Goal: Information Seeking & Learning: Compare options

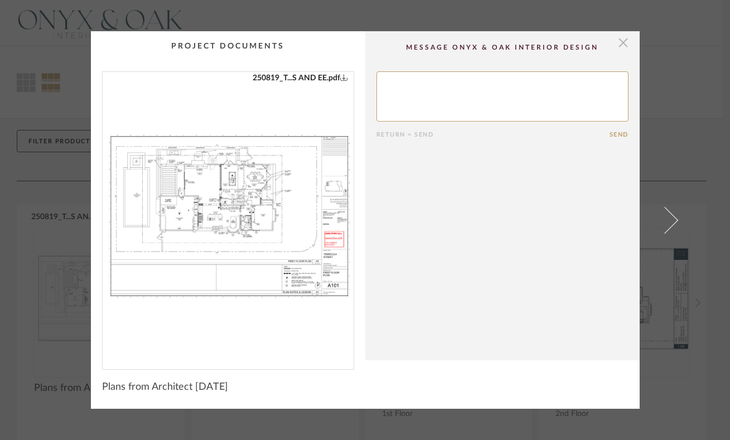
click at [615, 44] on span "button" at bounding box center [623, 42] width 22 height 22
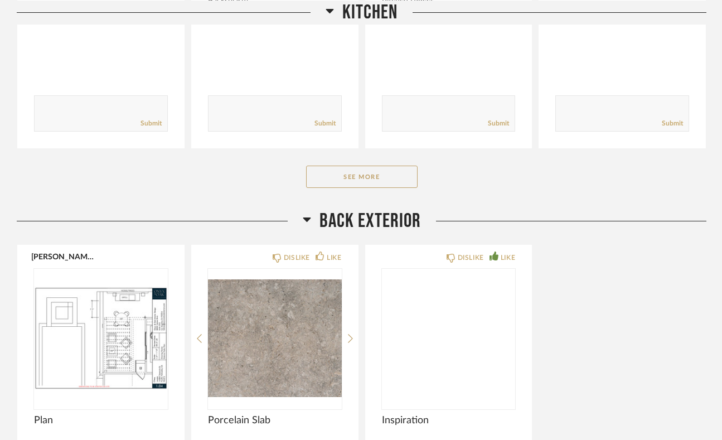
scroll to position [3963, 0]
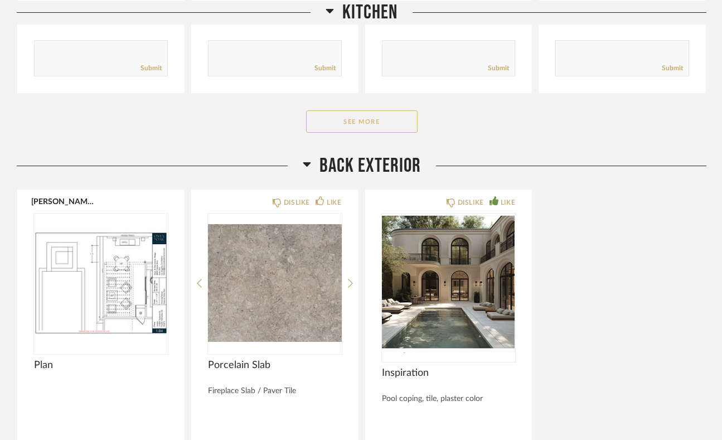
click at [385, 113] on button "See More" at bounding box center [361, 121] width 111 height 22
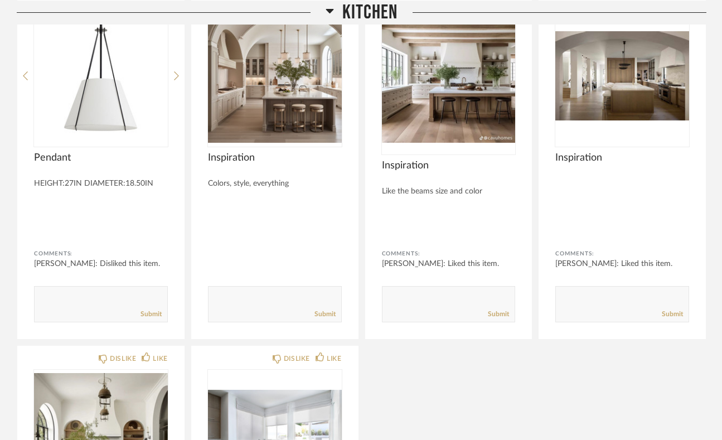
scroll to position [4415, 0]
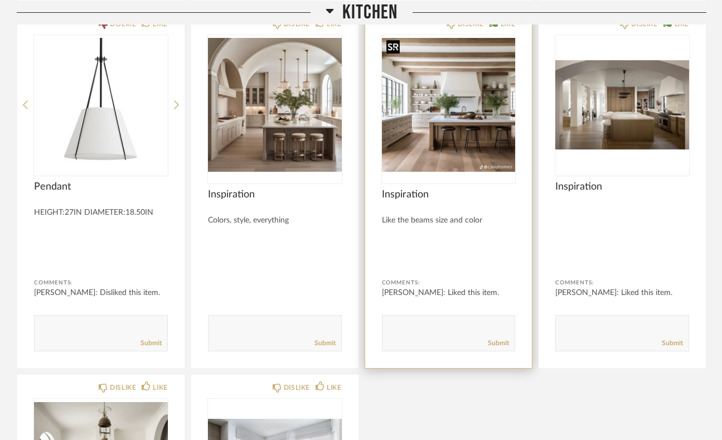
click at [447, 124] on img "0" at bounding box center [449, 104] width 134 height 139
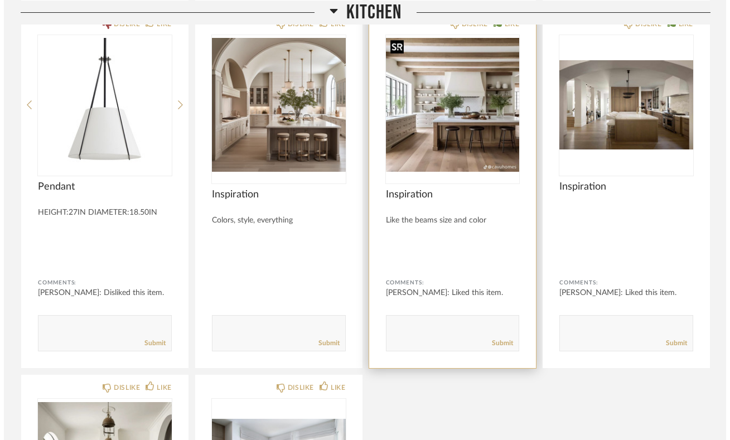
scroll to position [0, 0]
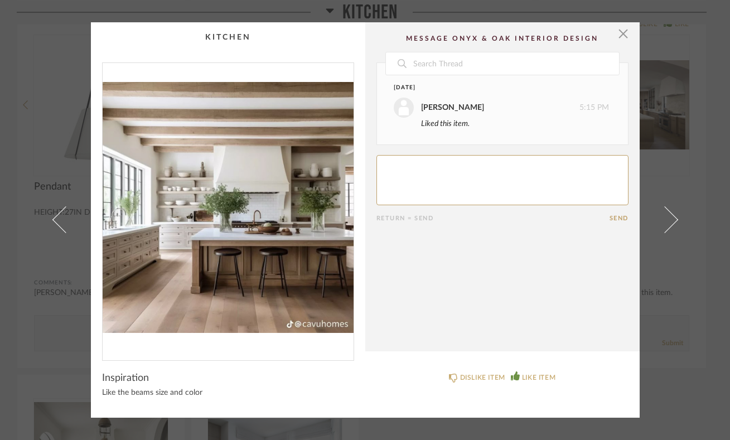
click at [243, 225] on img "0" at bounding box center [228, 207] width 251 height 288
click at [313, 224] on img "0" at bounding box center [228, 207] width 251 height 288
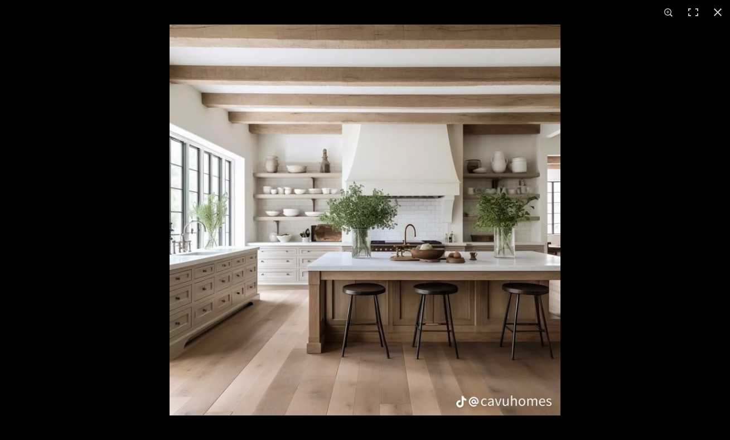
click at [348, 251] on img at bounding box center [364, 220] width 391 height 391
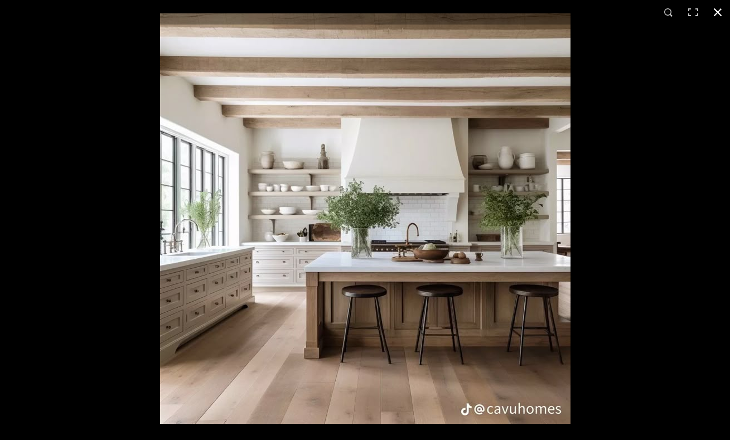
click at [718, 12] on button at bounding box center [717, 12] width 25 height 25
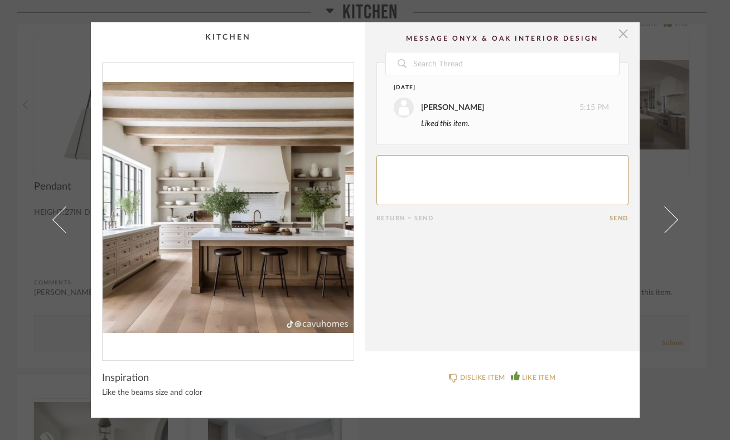
click at [618, 31] on span "button" at bounding box center [623, 33] width 22 height 22
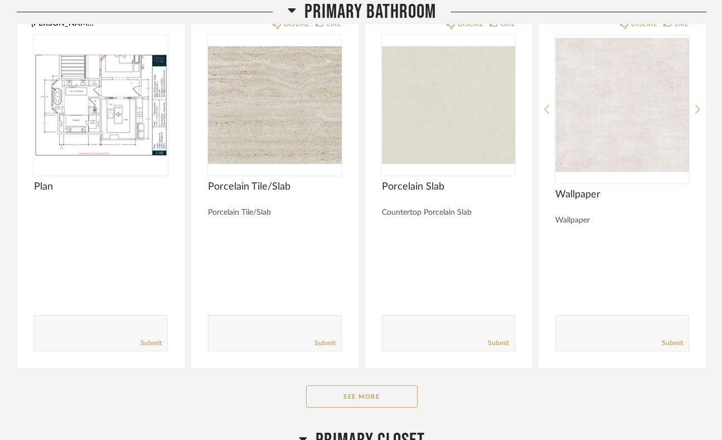
scroll to position [8203, 0]
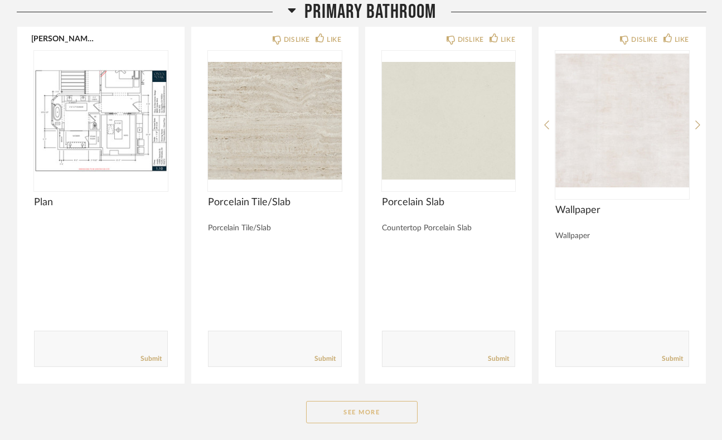
click at [405, 401] on button "See More" at bounding box center [361, 412] width 111 height 22
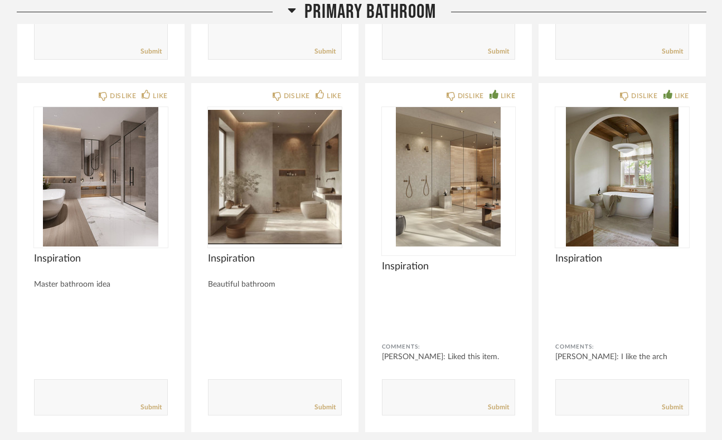
scroll to position [9619, 0]
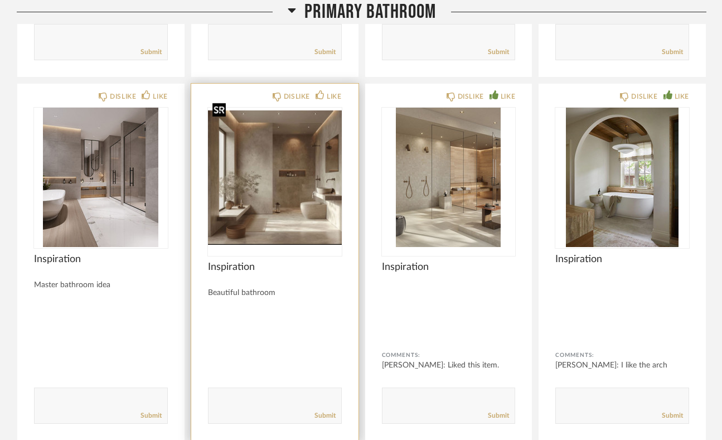
click at [0, 0] on img at bounding box center [0, 0] width 0 height 0
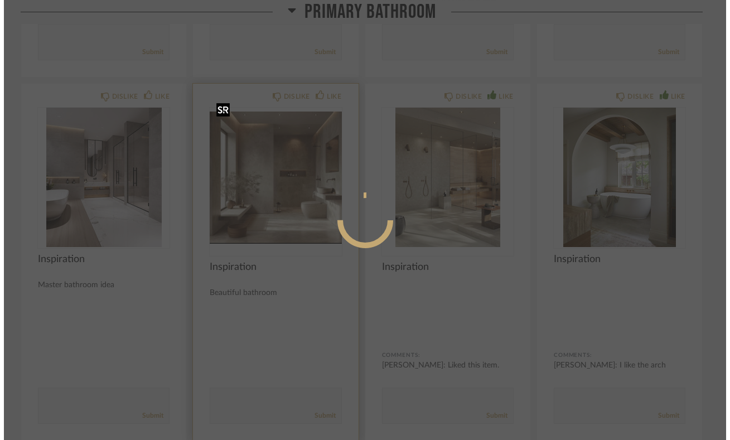
scroll to position [0, 0]
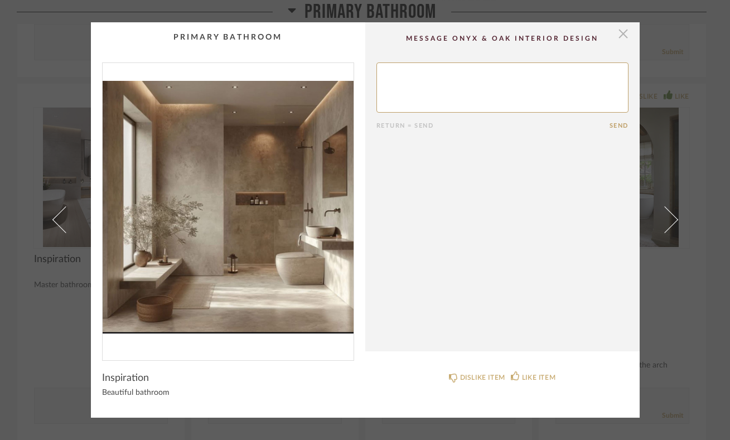
click at [617, 39] on span "button" at bounding box center [623, 33] width 22 height 22
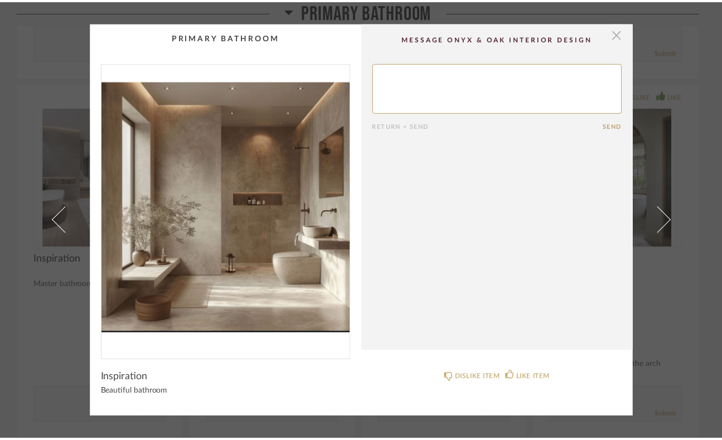
scroll to position [9619, 0]
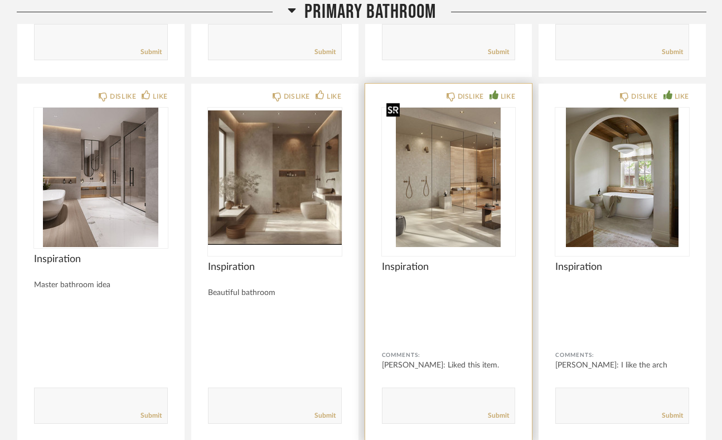
click at [477, 151] on img "0" at bounding box center [449, 177] width 134 height 139
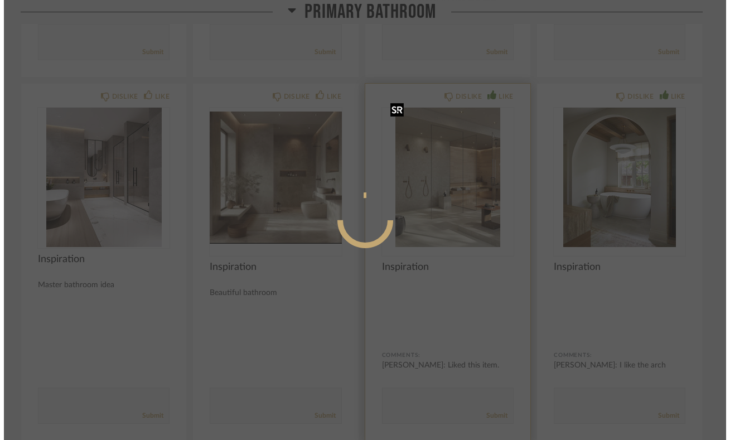
scroll to position [0, 0]
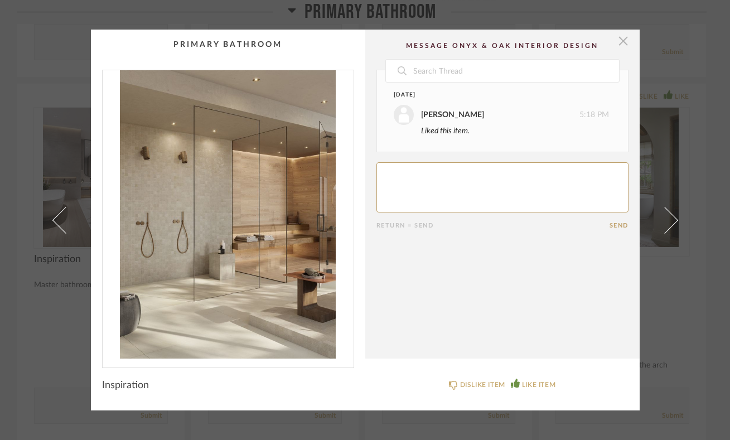
click at [616, 46] on span "button" at bounding box center [623, 41] width 22 height 22
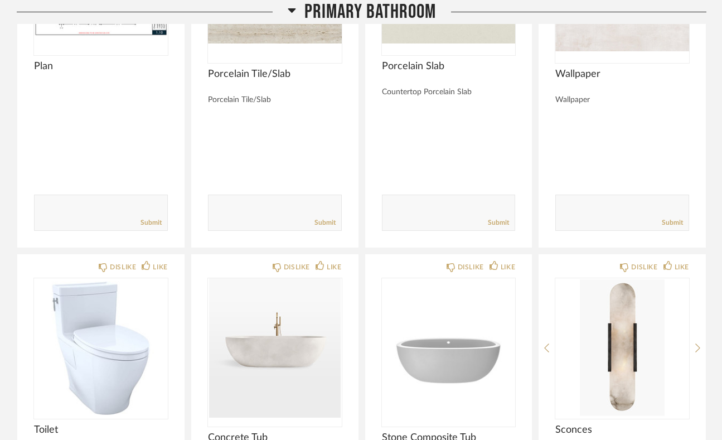
scroll to position [8219, 0]
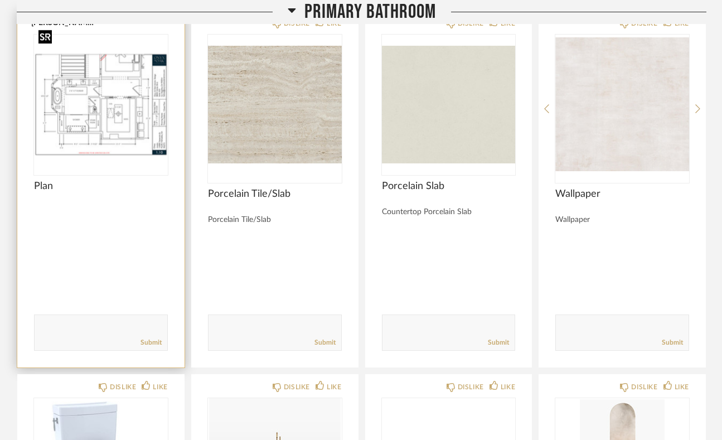
click at [126, 108] on div at bounding box center [101, 104] width 134 height 139
click at [81, 107] on img "0" at bounding box center [101, 104] width 134 height 139
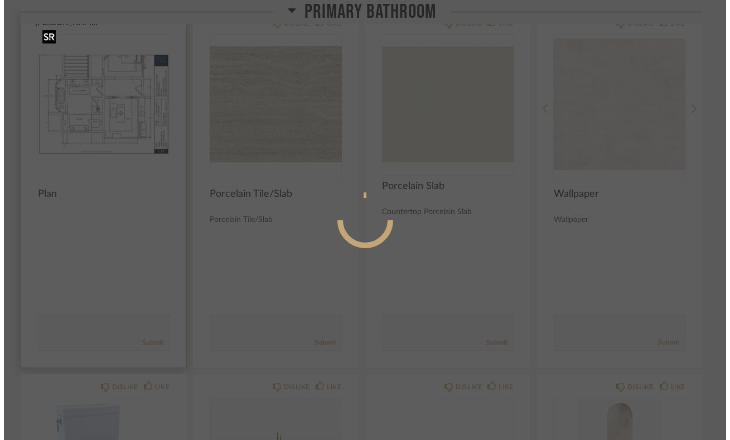
scroll to position [0, 0]
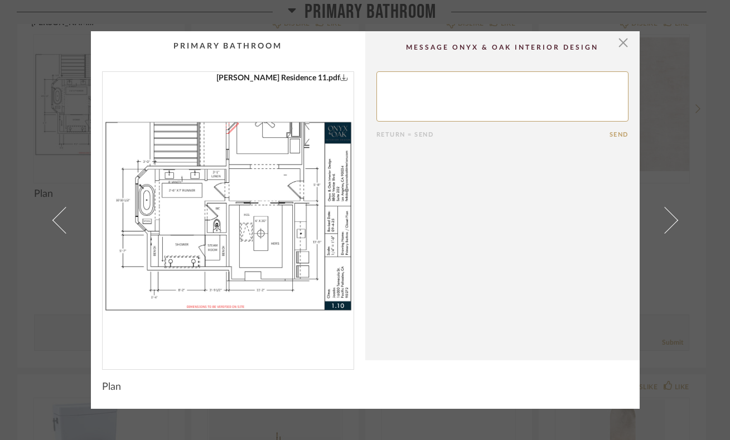
click at [218, 223] on img "0" at bounding box center [228, 216] width 251 height 288
click at [619, 43] on span "button" at bounding box center [623, 42] width 22 height 22
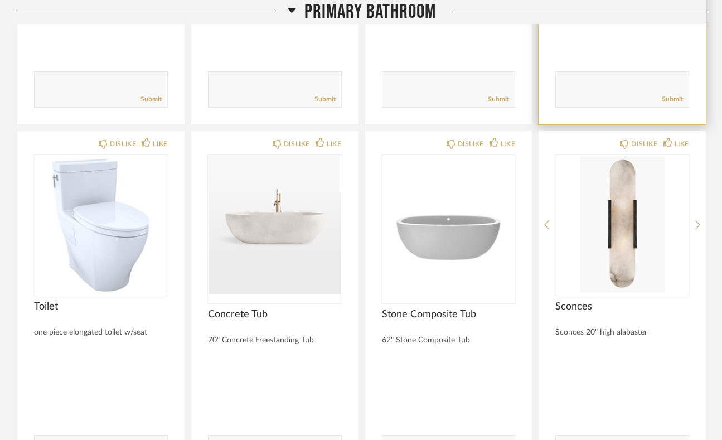
scroll to position [8466, 0]
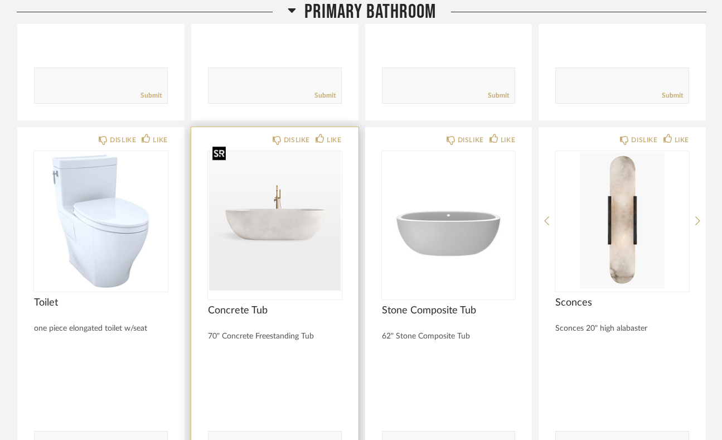
click at [304, 230] on img "0" at bounding box center [275, 220] width 134 height 139
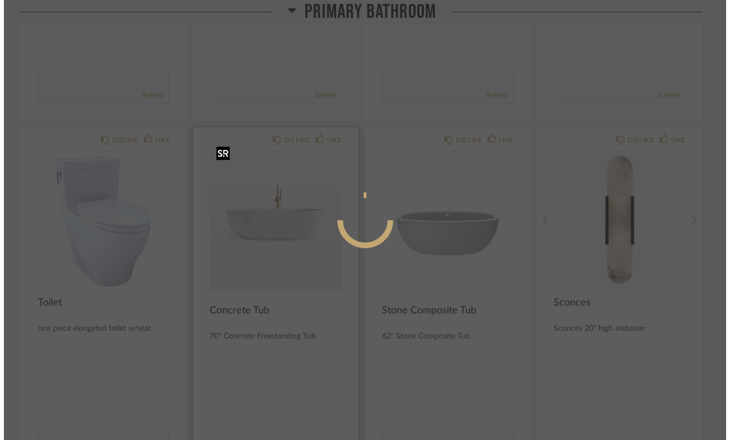
scroll to position [0, 0]
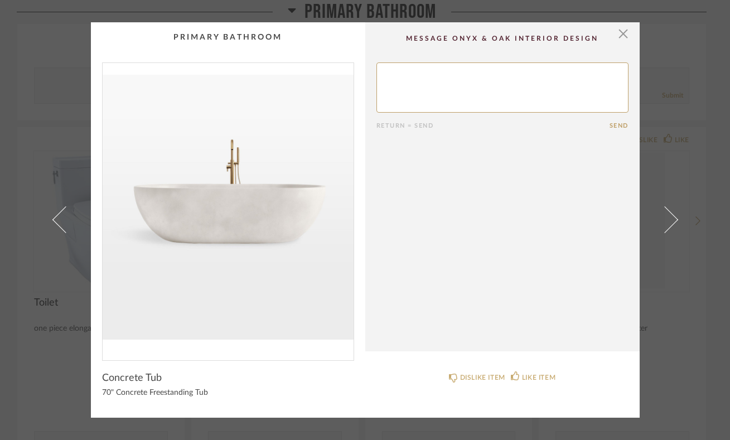
click at [239, 239] on img "0" at bounding box center [228, 207] width 251 height 288
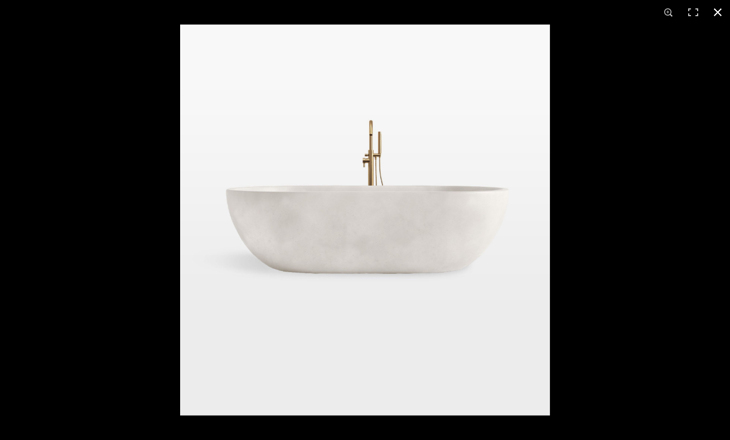
click at [717, 13] on button at bounding box center [717, 12] width 25 height 25
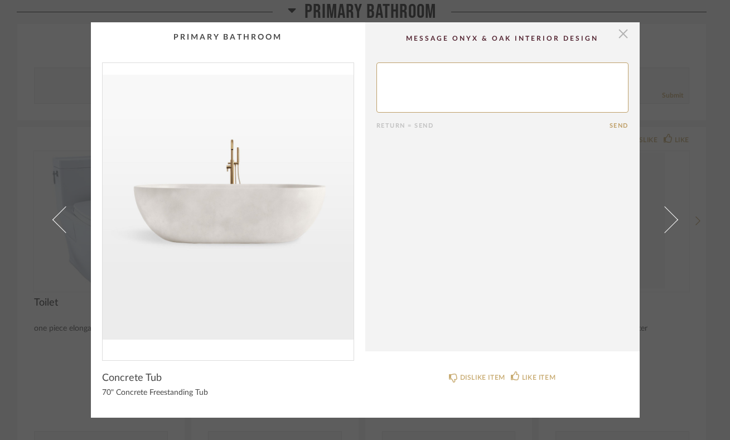
click at [621, 35] on span "button" at bounding box center [623, 33] width 22 height 22
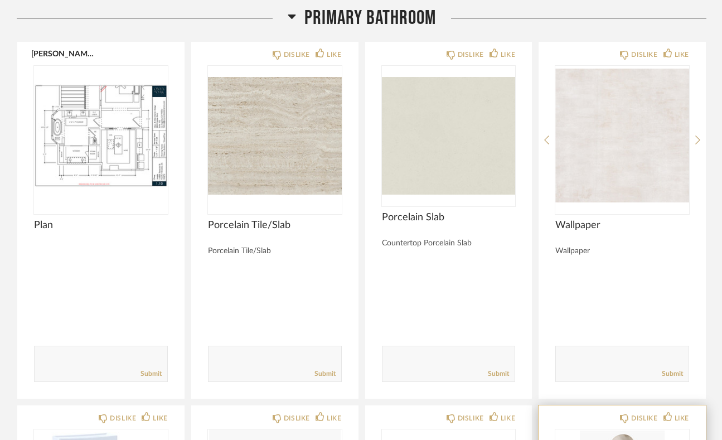
scroll to position [8113, 0]
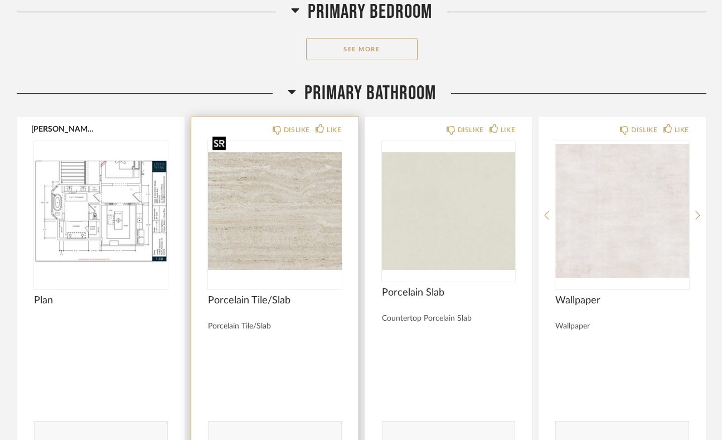
click at [296, 222] on img "0" at bounding box center [275, 210] width 134 height 139
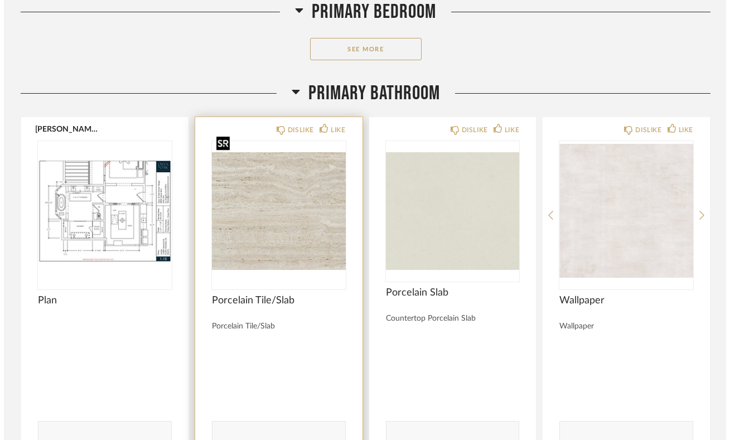
scroll to position [0, 0]
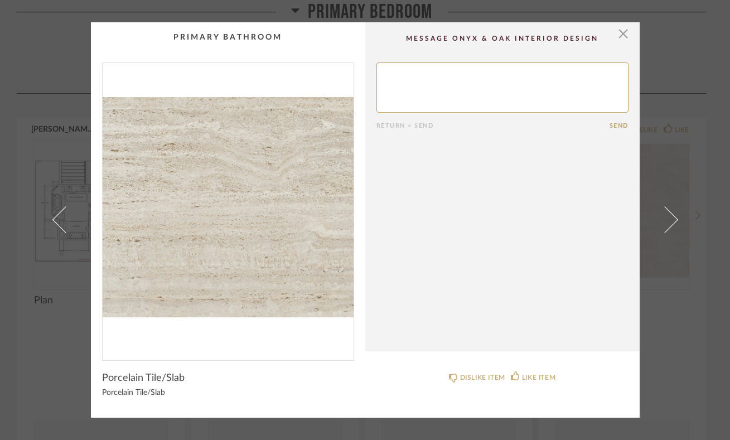
click at [223, 173] on img "0" at bounding box center [228, 207] width 251 height 288
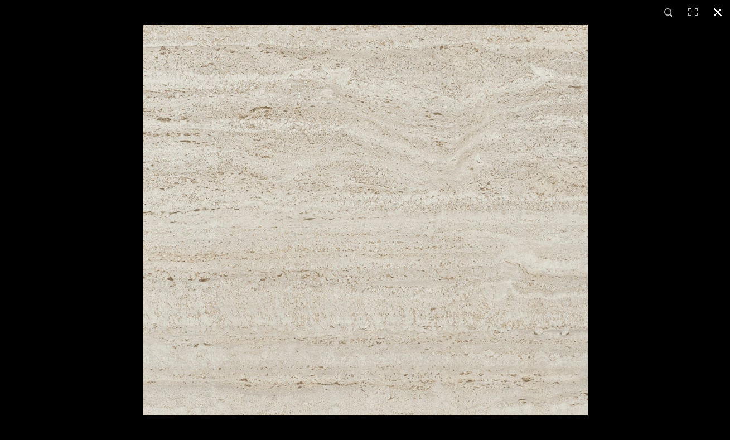
click at [716, 12] on button at bounding box center [717, 12] width 25 height 25
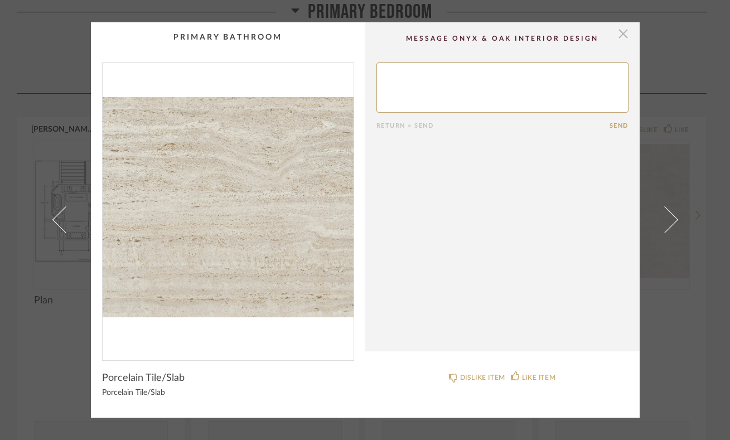
click at [619, 35] on span "button" at bounding box center [623, 33] width 22 height 22
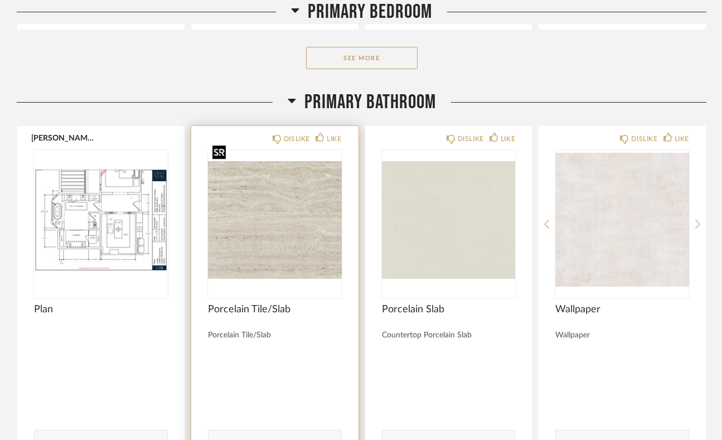
scroll to position [8101, 0]
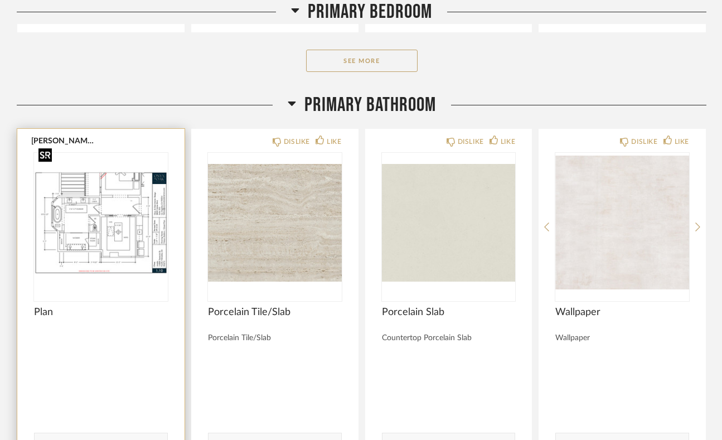
click at [108, 203] on img "0" at bounding box center [101, 222] width 134 height 139
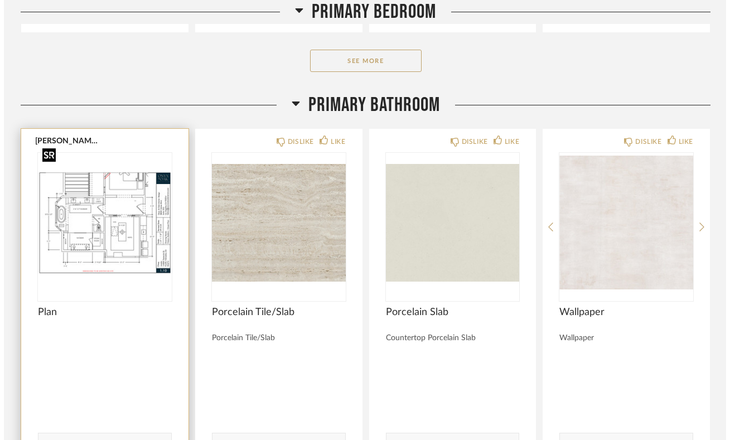
scroll to position [0, 0]
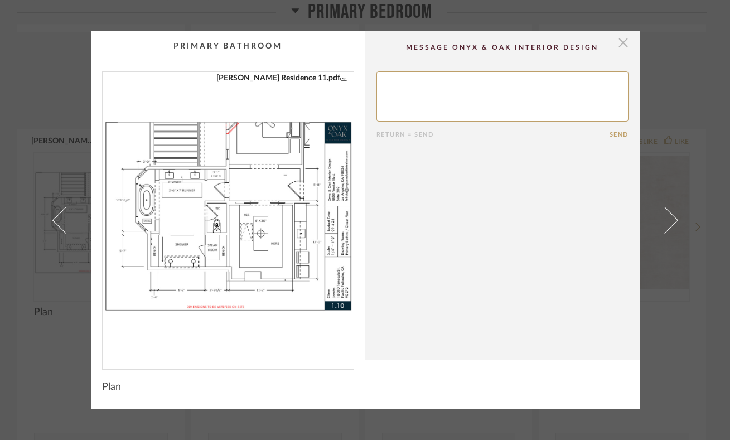
click at [612, 43] on span "button" at bounding box center [623, 42] width 22 height 22
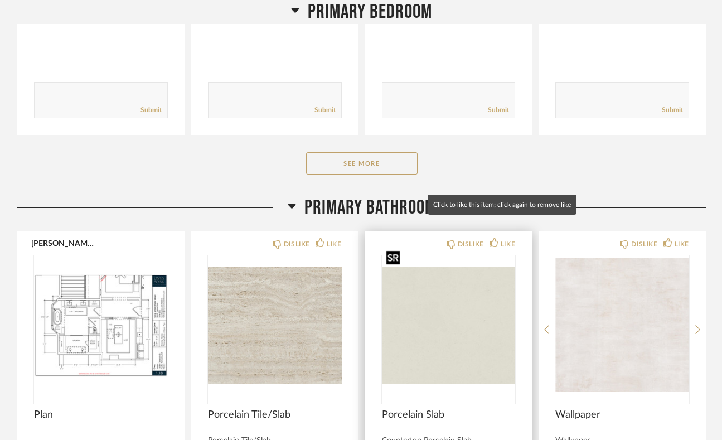
scroll to position [8048, 0]
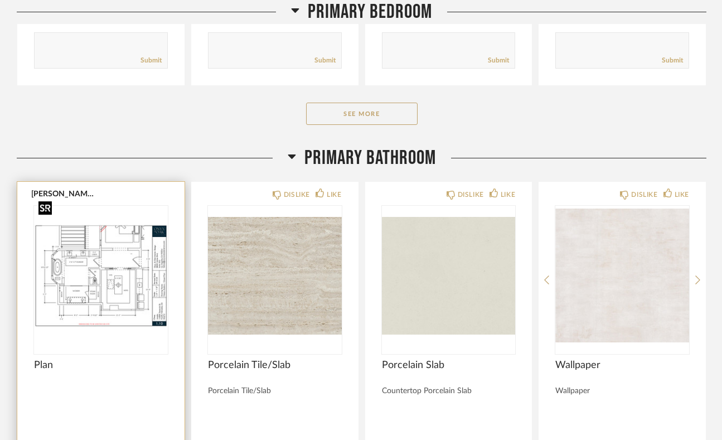
click at [58, 258] on img "0" at bounding box center [101, 275] width 134 height 139
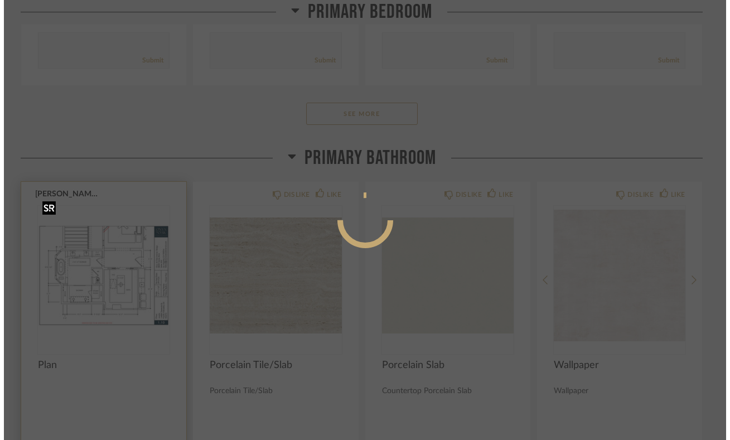
scroll to position [0, 0]
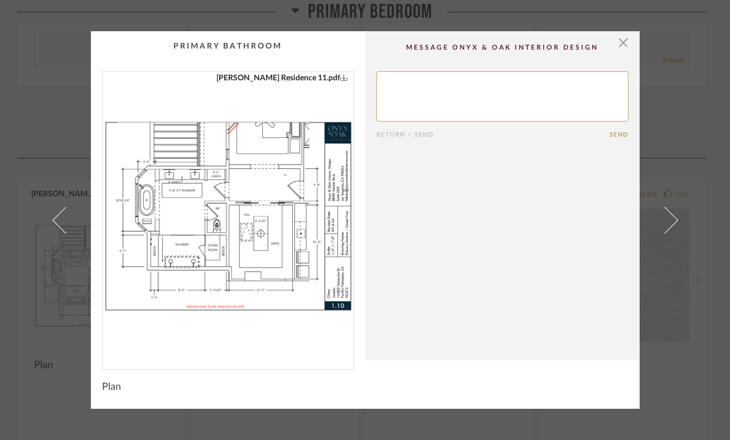
click at [236, 259] on img "0" at bounding box center [228, 216] width 251 height 288
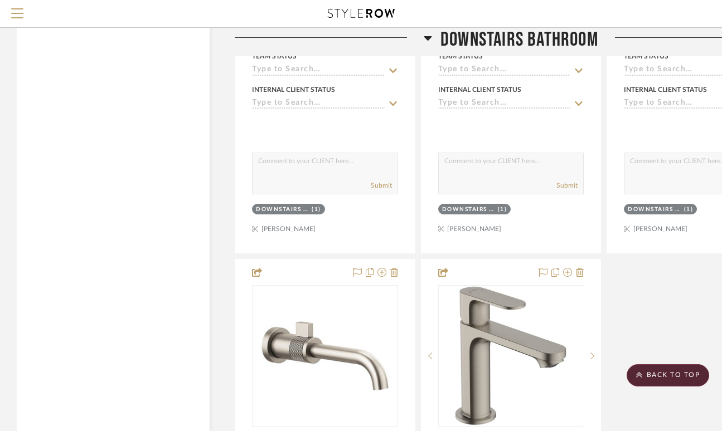
scroll to position [4397, 0]
